Goal: Transaction & Acquisition: Purchase product/service

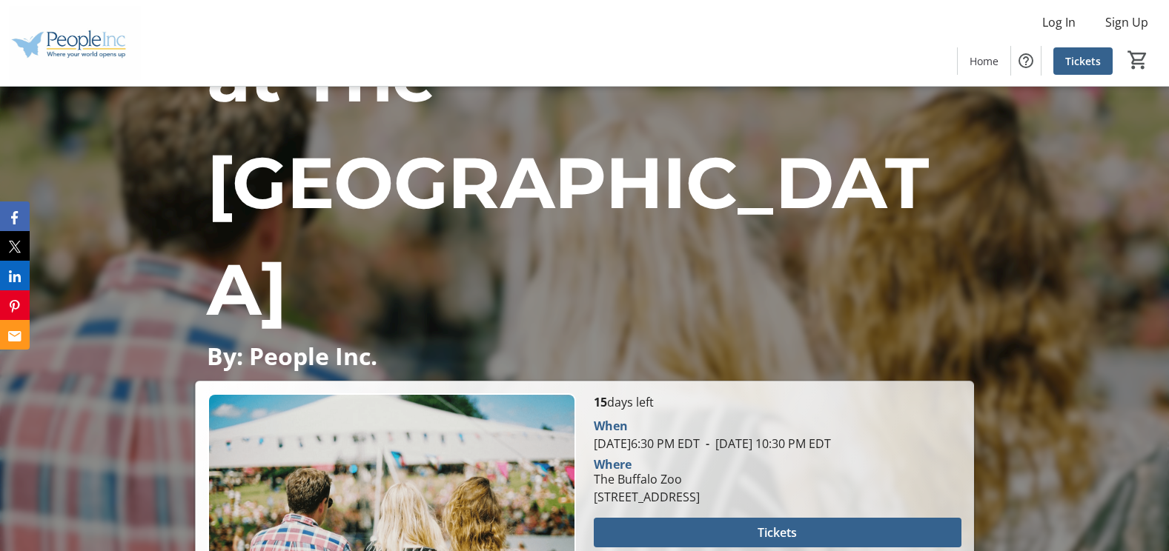
scroll to position [297, 0]
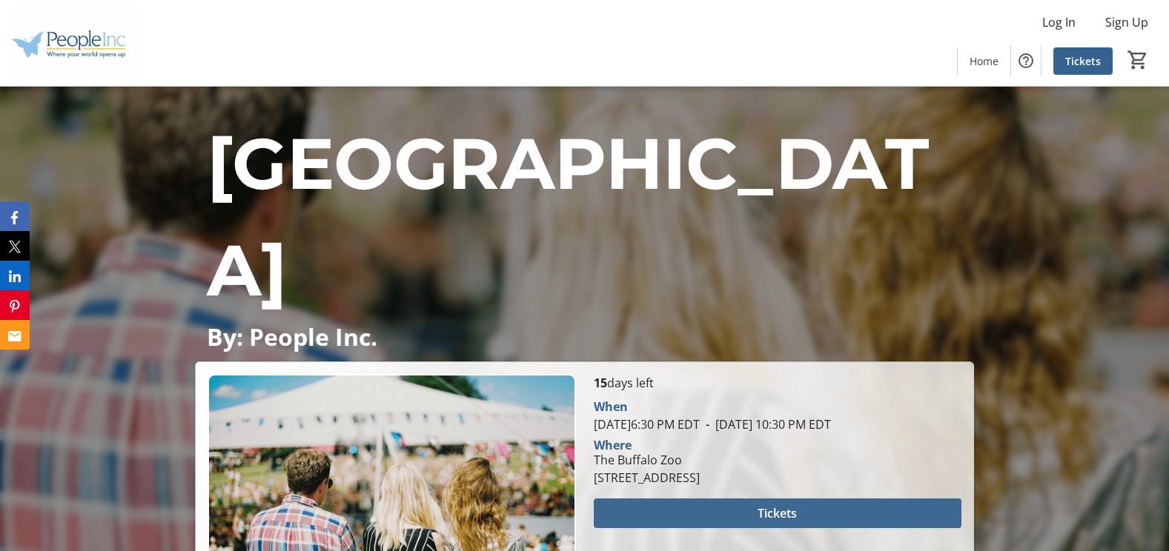
click at [715, 496] on span at bounding box center [778, 514] width 368 height 36
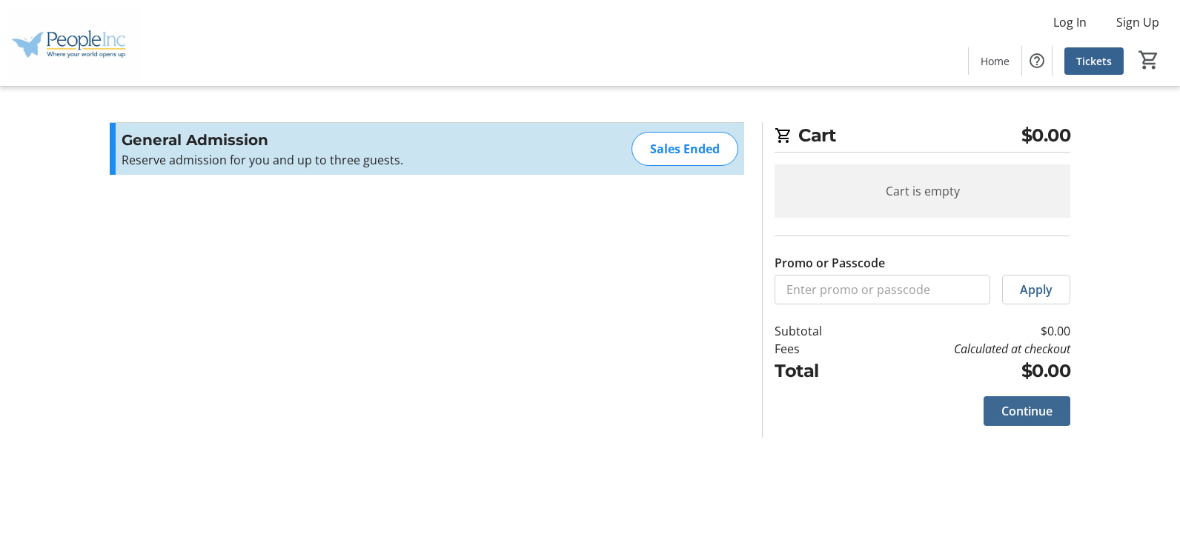
click at [1019, 411] on span "Continue" at bounding box center [1026, 411] width 51 height 18
click at [1021, 406] on span "Continue" at bounding box center [1026, 411] width 51 height 18
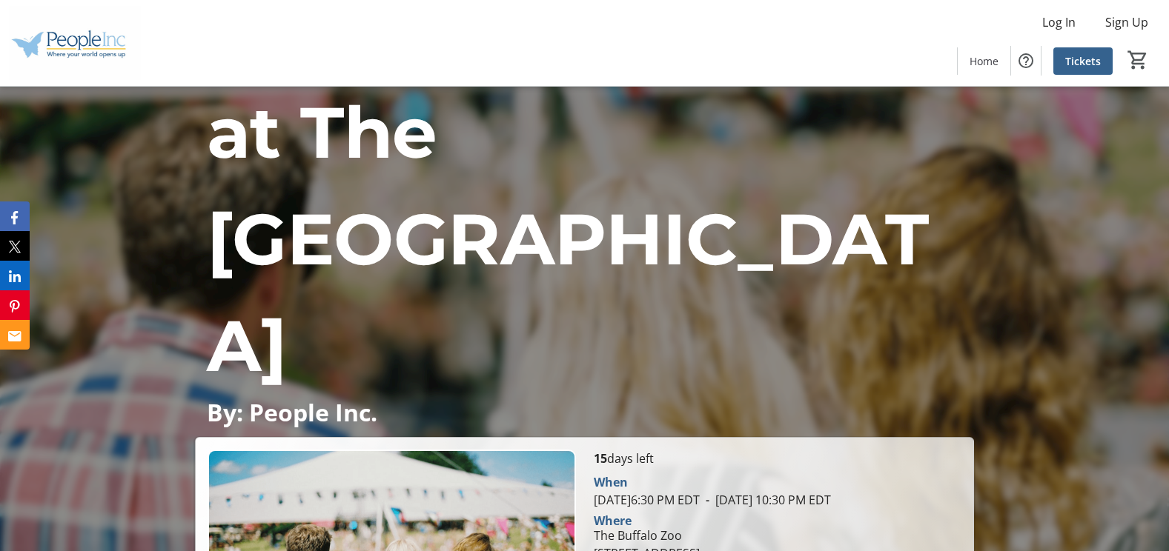
scroll to position [297, 0]
